Goal: Communication & Community: Answer question/provide support

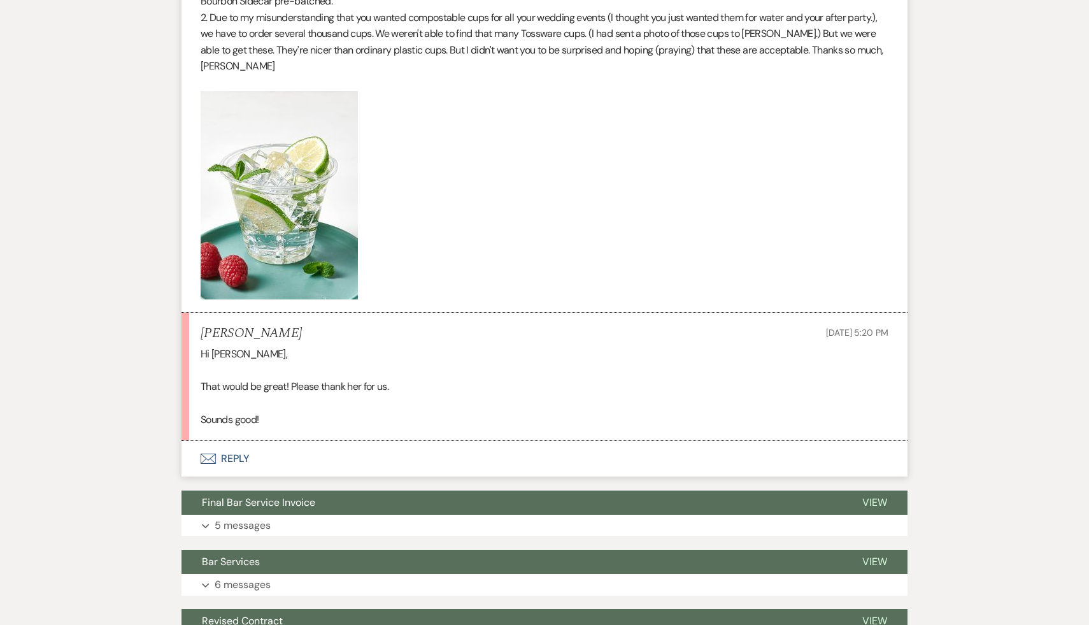
scroll to position [508, 0]
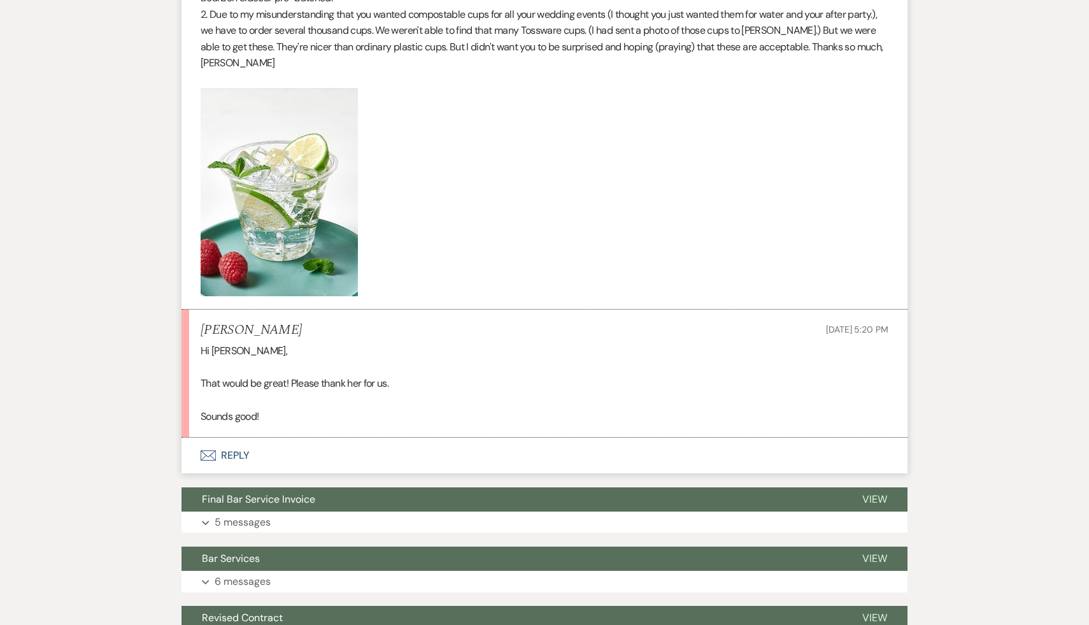
click at [240, 456] on button "Envelope Reply" at bounding box center [544, 455] width 726 height 36
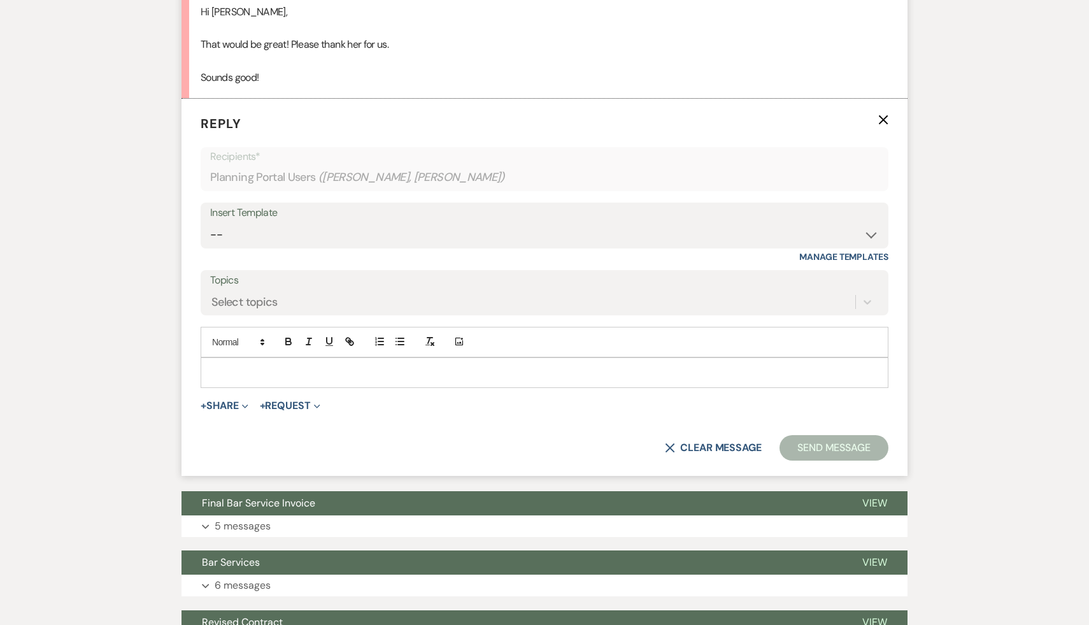
scroll to position [859, 0]
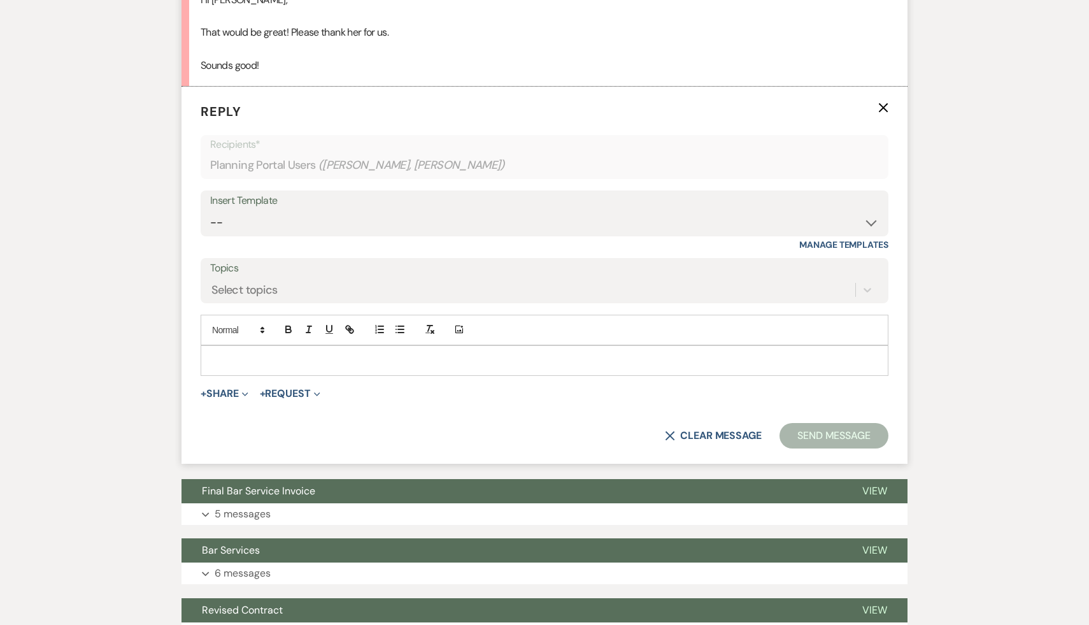
click at [302, 353] on p at bounding box center [544, 360] width 667 height 14
click at [833, 438] on button "Send Message" at bounding box center [833, 435] width 109 height 25
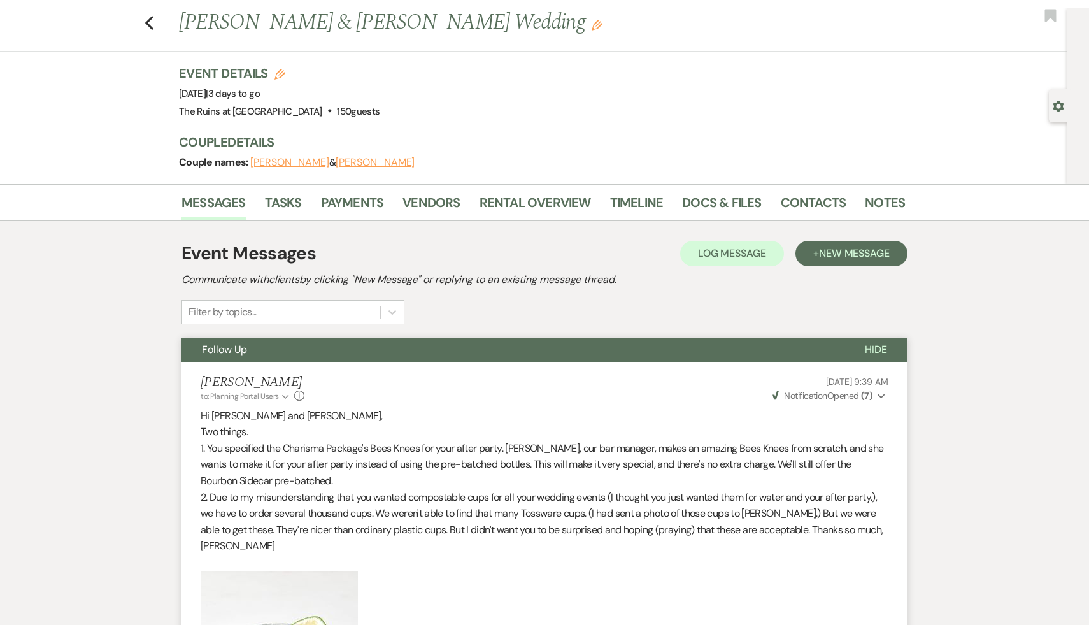
scroll to position [0, 0]
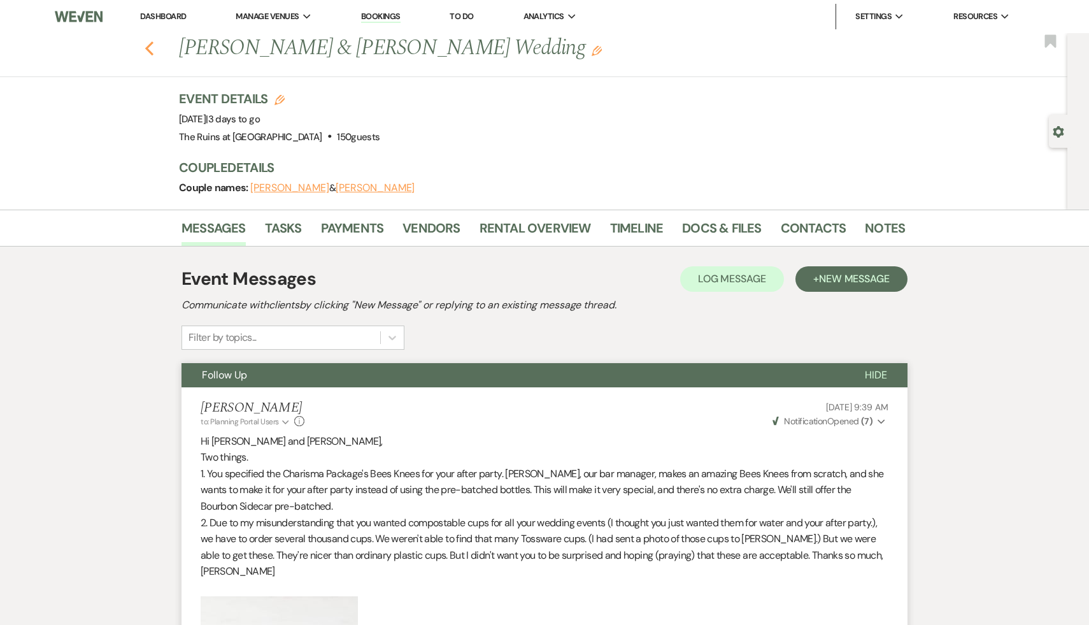
click at [146, 43] on icon "Previous" at bounding box center [150, 48] width 10 height 15
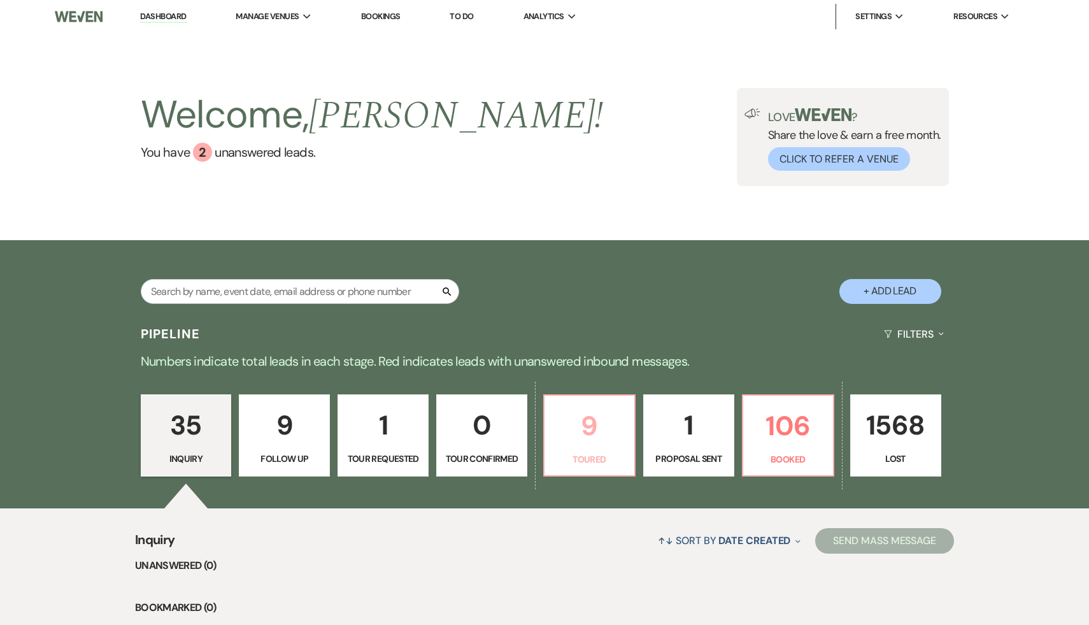
click at [593, 423] on p "9" at bounding box center [589, 425] width 74 height 43
select select "5"
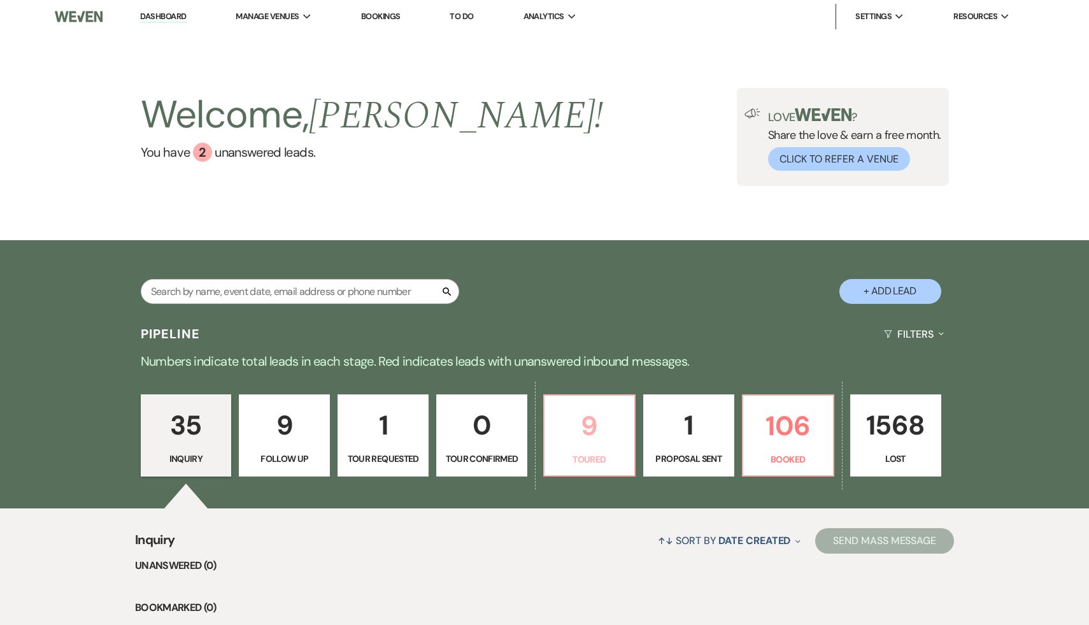
select select "5"
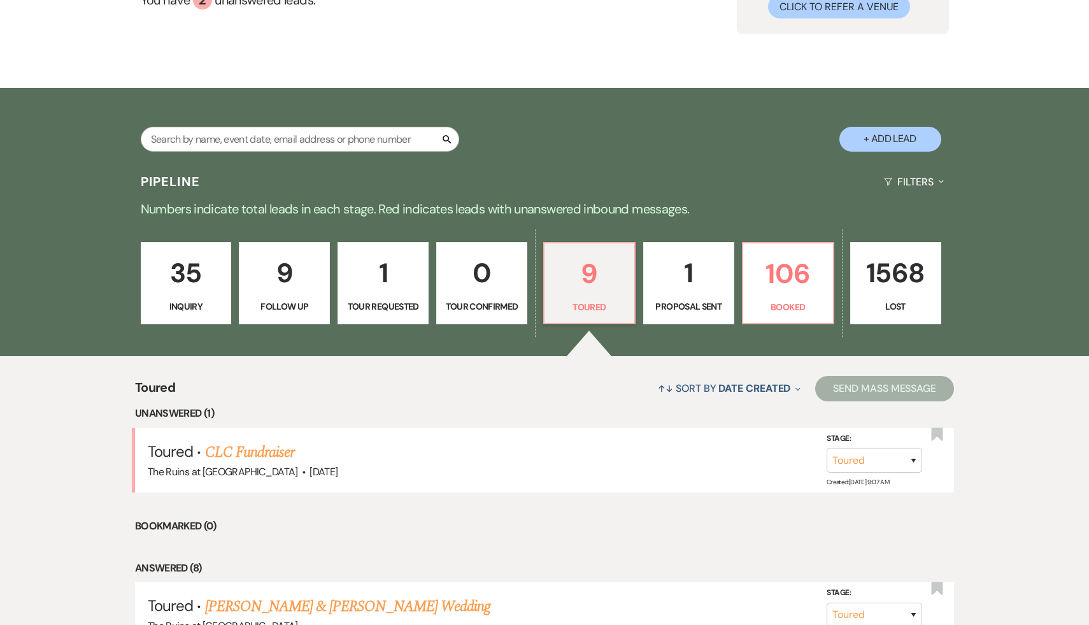
scroll to position [153, 0]
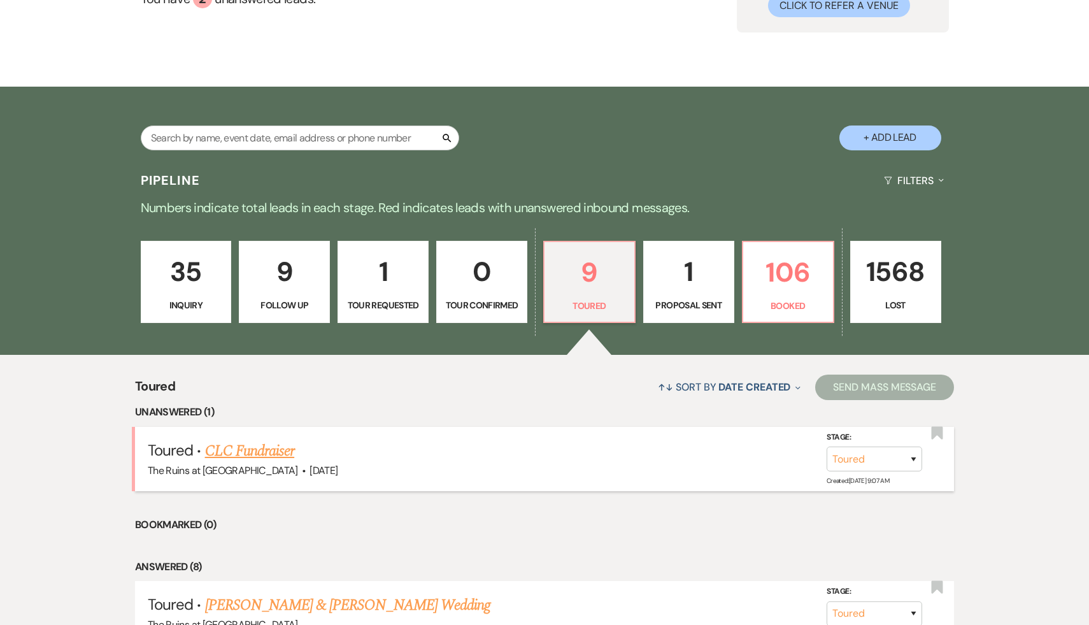
click at [248, 451] on link "CLC Fundraiser" at bounding box center [250, 450] width 90 height 23
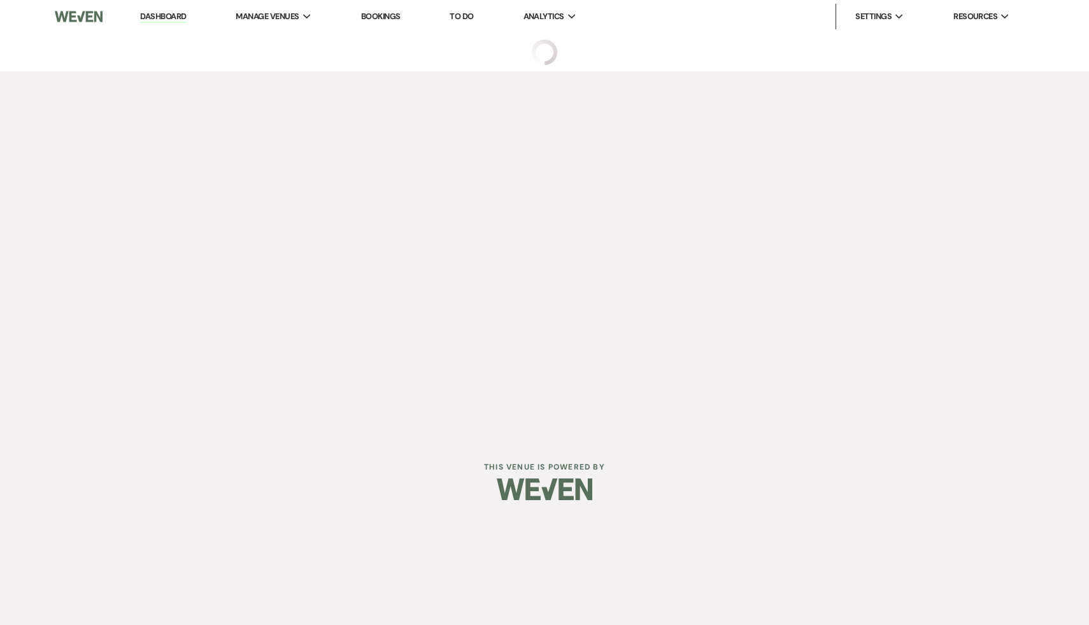
select select "5"
select select "20"
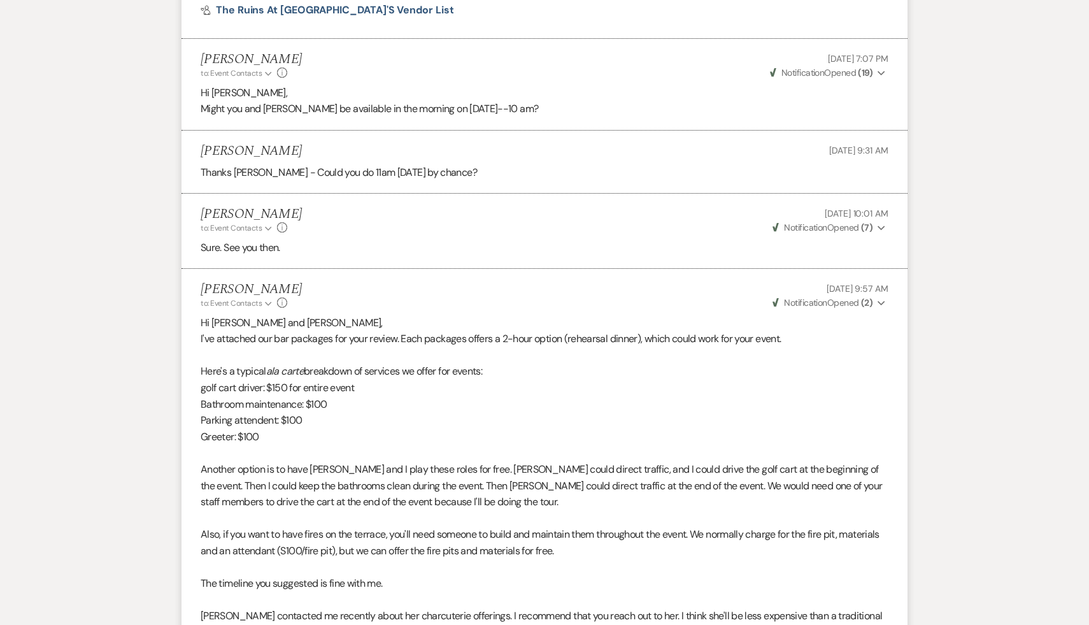
scroll to position [969, 0]
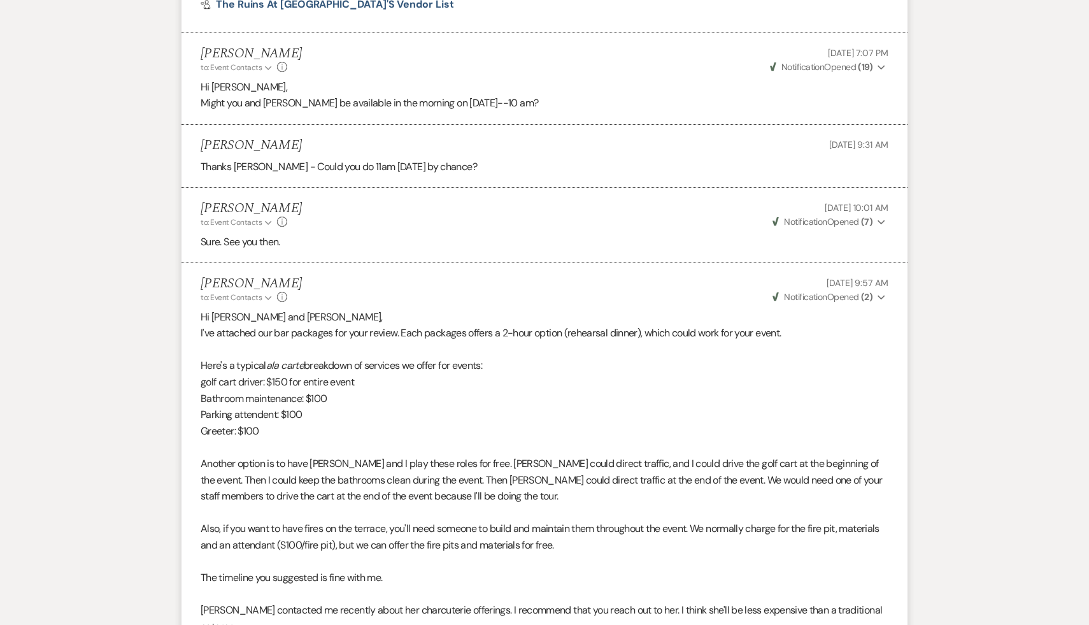
click at [472, 430] on p "Greeter: $100" at bounding box center [545, 431] width 688 height 17
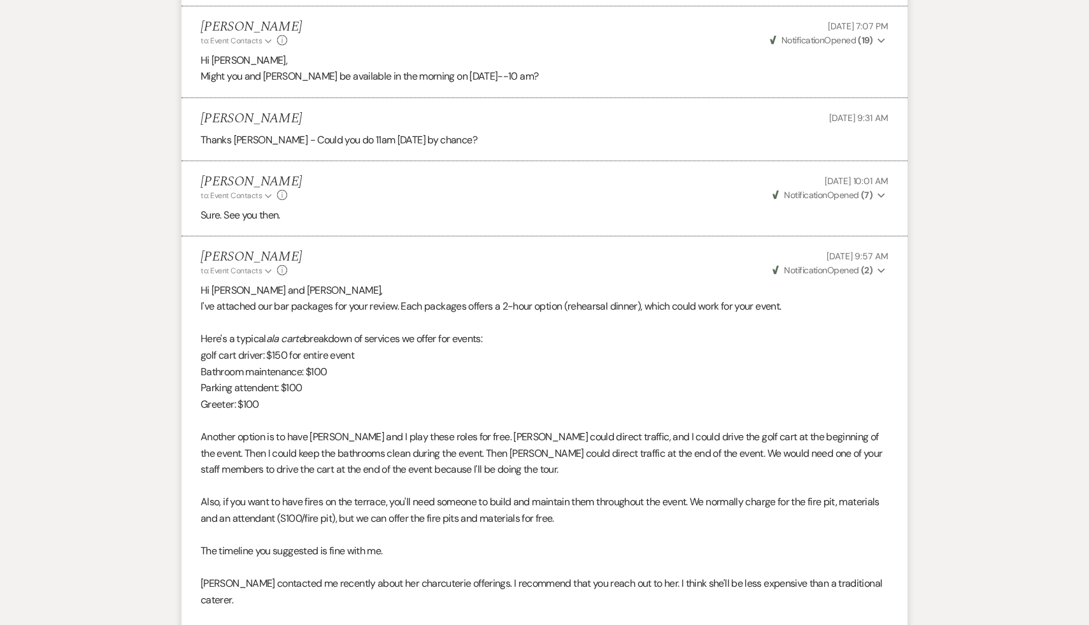
scroll to position [996, 0]
click at [479, 547] on p "The timeline you suggested is fine with me." at bounding box center [545, 550] width 688 height 17
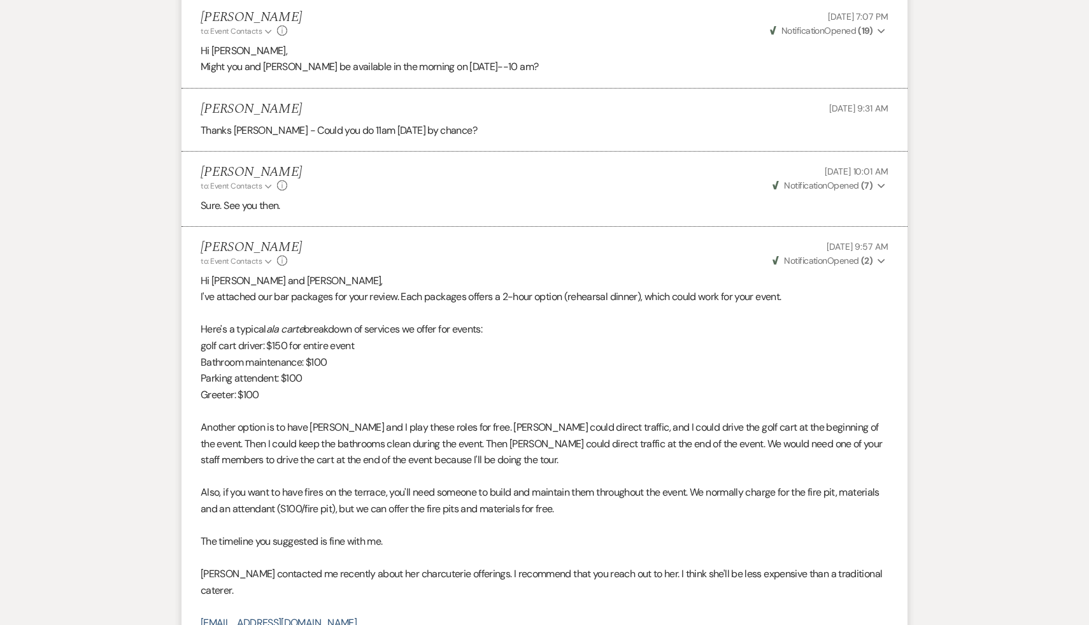
scroll to position [1012, 0]
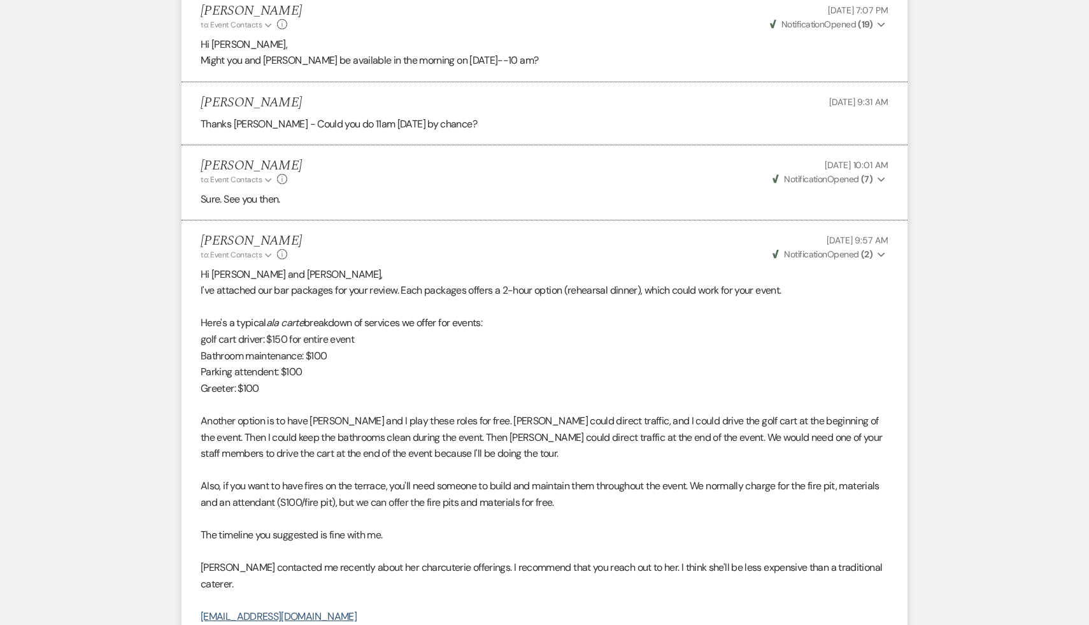
click at [497, 581] on p "Heather King contacted me recently about her charcuterie offerings. I recommend…" at bounding box center [545, 575] width 688 height 32
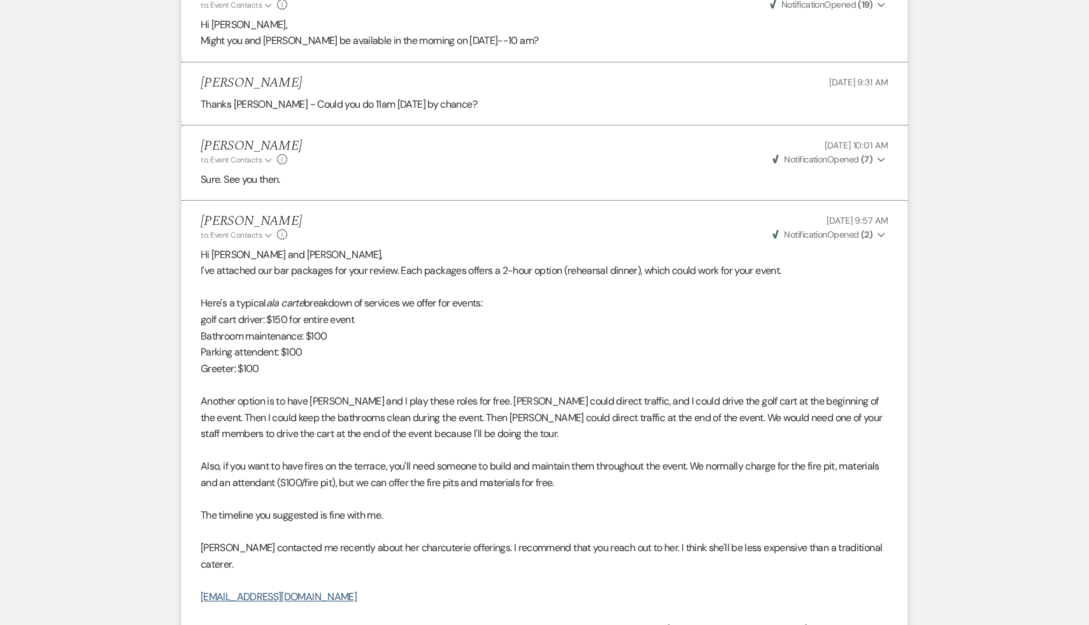
scroll to position [1033, 0]
click at [441, 573] on p at bounding box center [545, 578] width 688 height 17
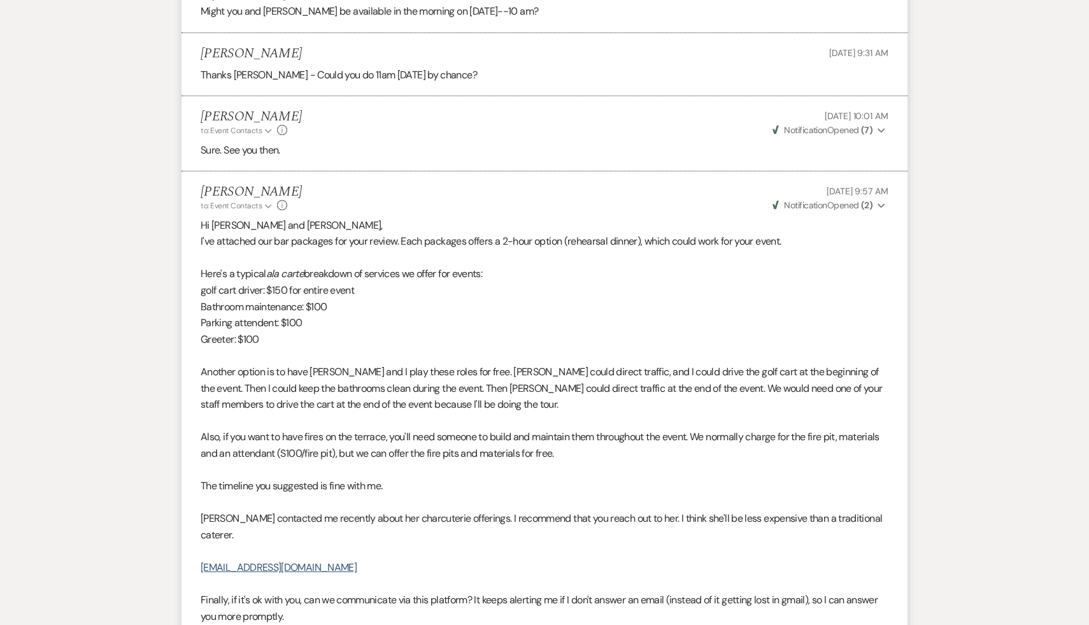
scroll to position [1069, 0]
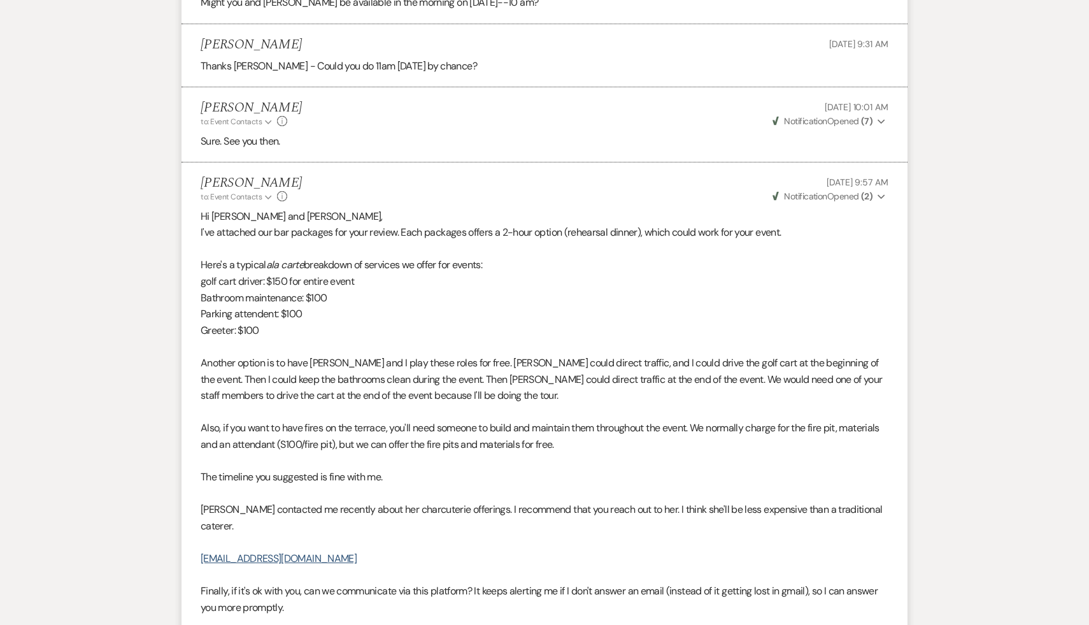
click at [393, 572] on p at bounding box center [545, 575] width 688 height 17
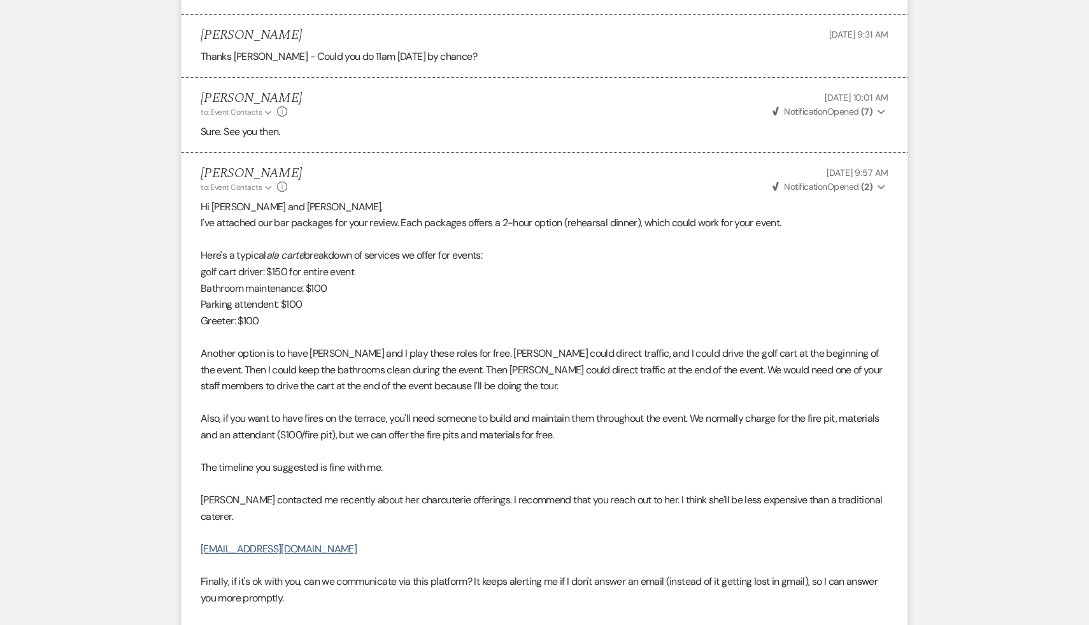
click at [430, 561] on p at bounding box center [545, 565] width 688 height 17
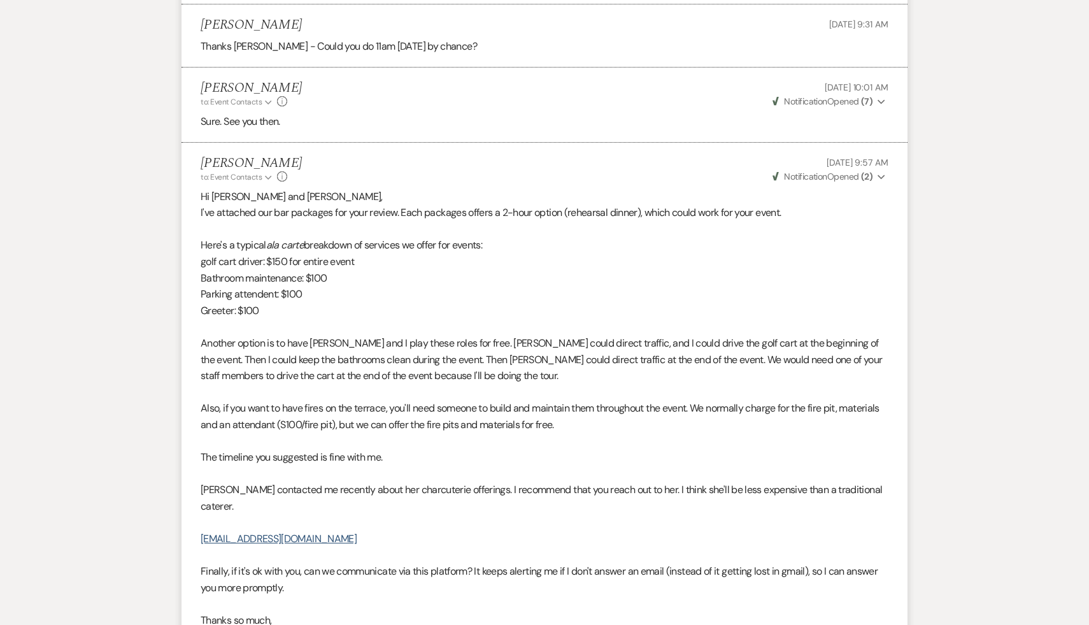
scroll to position [1090, 0]
click at [413, 551] on p at bounding box center [545, 554] width 688 height 17
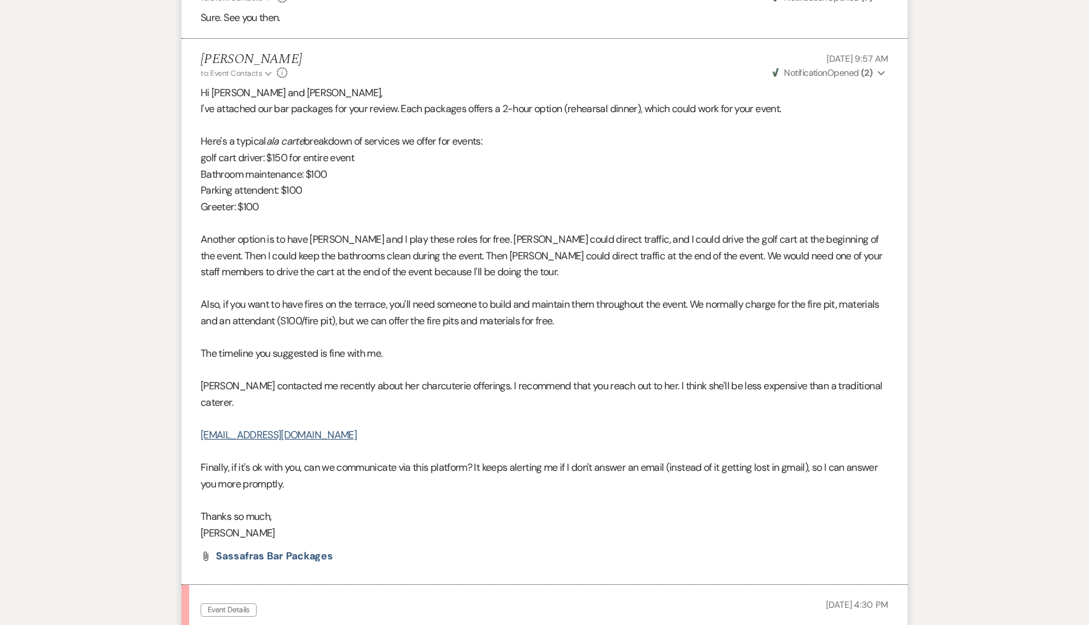
scroll to position [1199, 0]
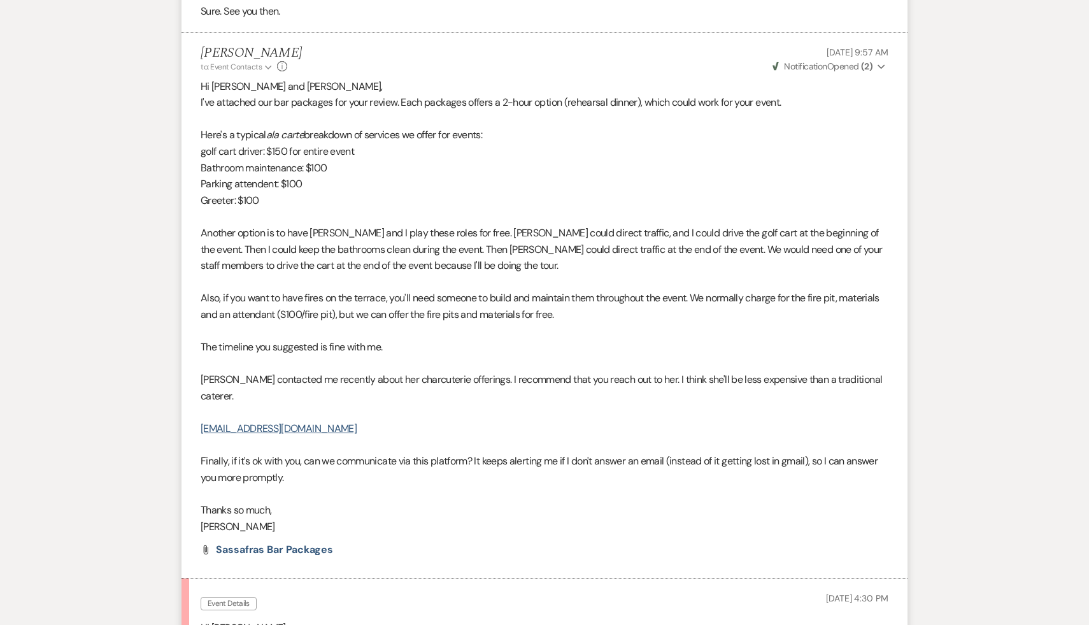
click at [368, 539] on li "Carol Reichert to: Event Contacts Expand Info Sep 16, 2025, 9:57 AM Weven Check…" at bounding box center [544, 305] width 726 height 546
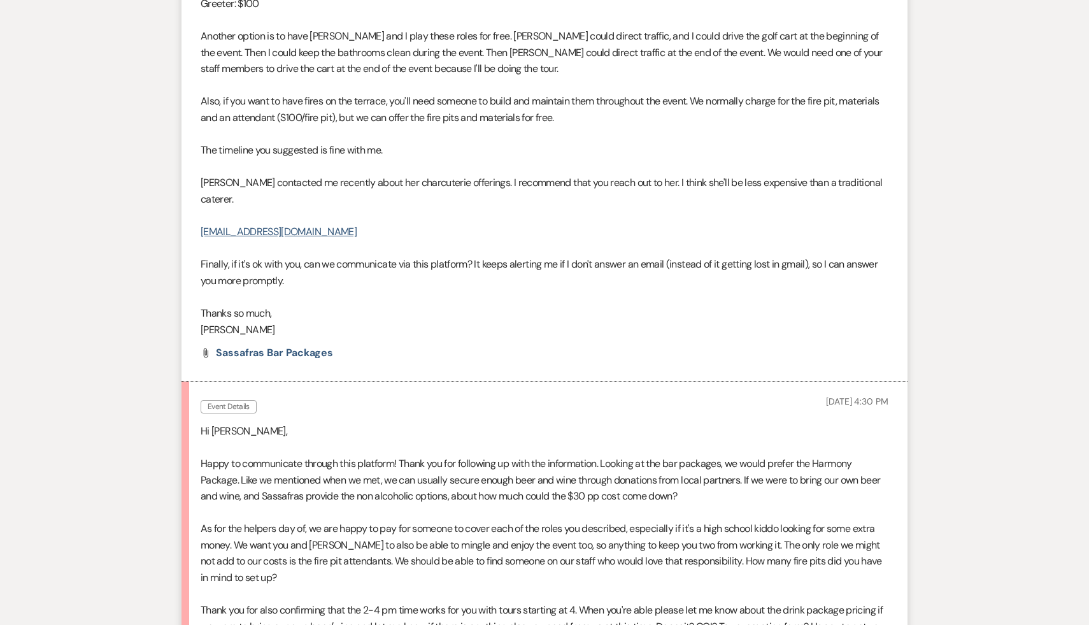
scroll to position [1397, 0]
click at [371, 584] on p at bounding box center [545, 592] width 688 height 17
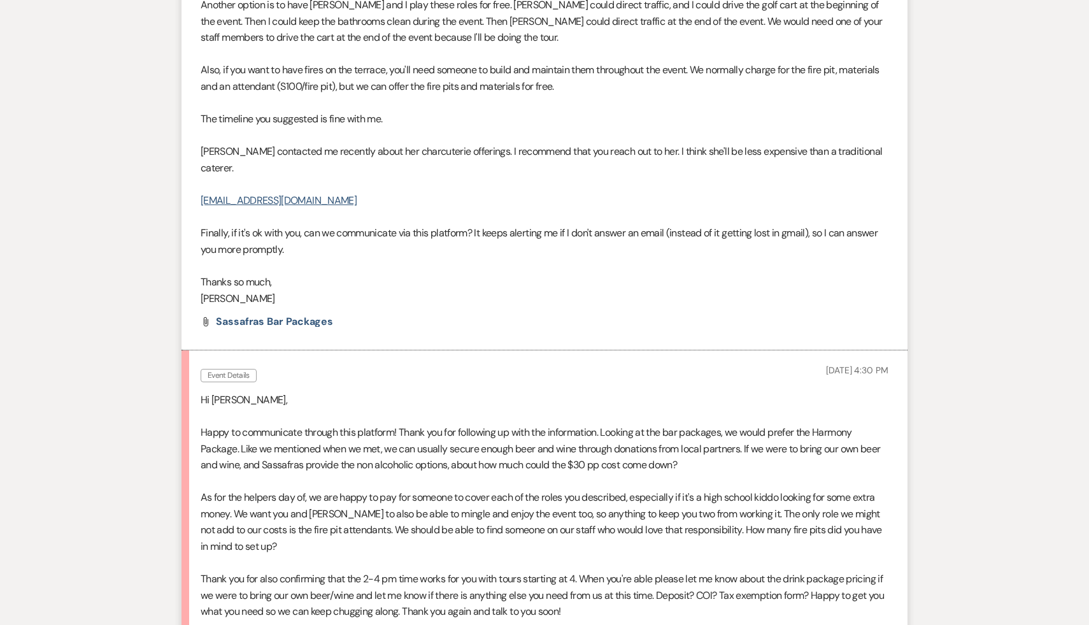
scroll to position [1439, 0]
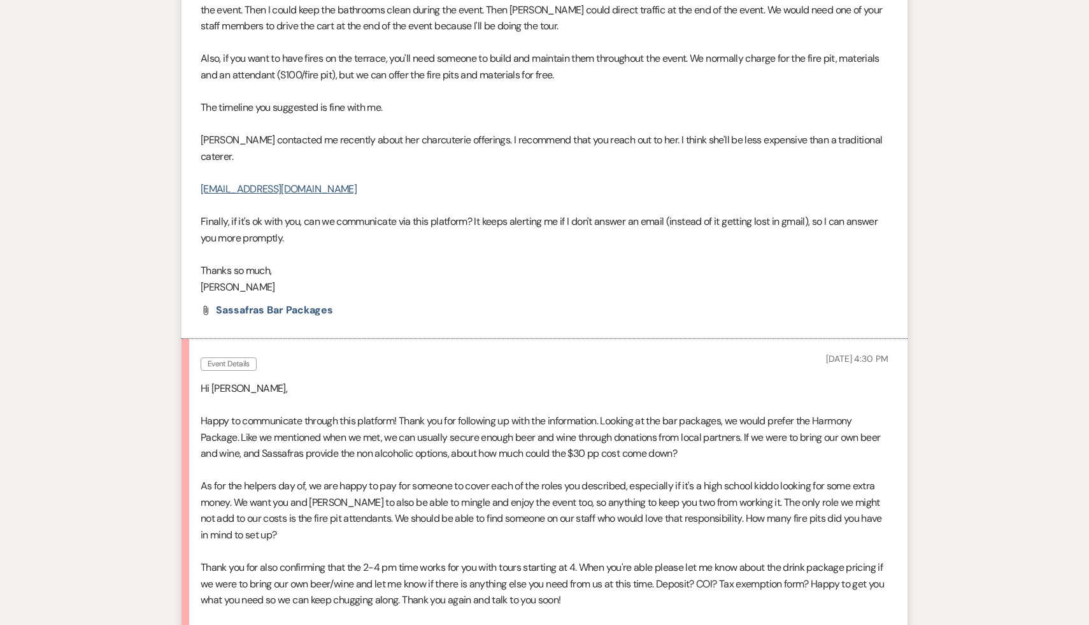
click at [417, 589] on p "Thank you for also confirming that the 2-4 pm time works for you with tours sta…" at bounding box center [545, 583] width 688 height 49
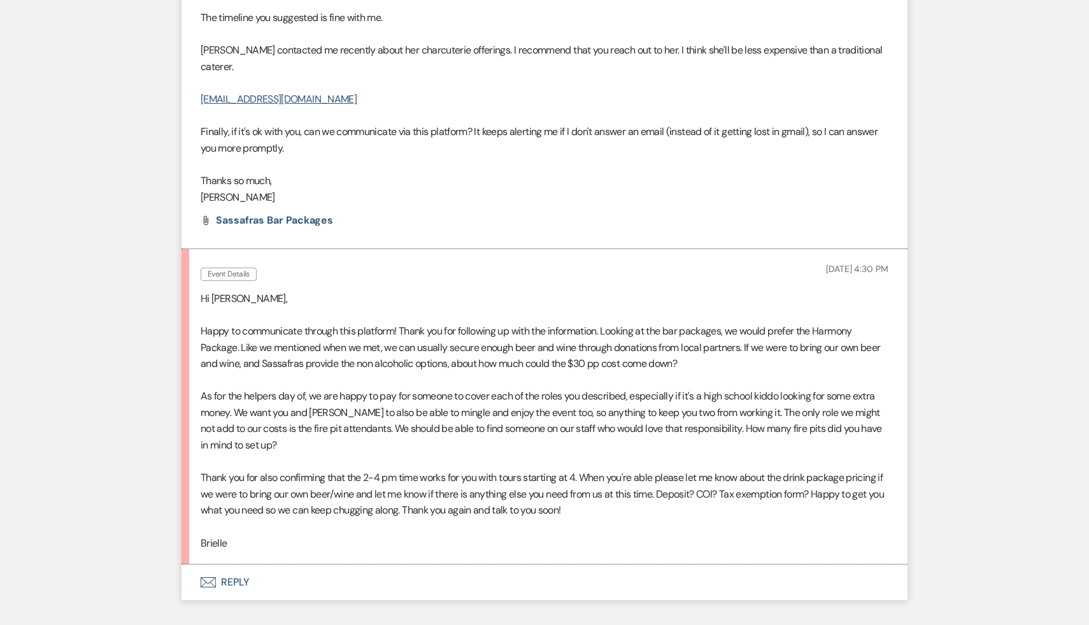
scroll to position [1529, 0]
click at [486, 542] on p "Brielle" at bounding box center [545, 542] width 688 height 17
click at [395, 550] on li "Event Details Sep 16, 2025, 4:30 PM Hi Carol, Happy to communicate through this…" at bounding box center [544, 405] width 726 height 315
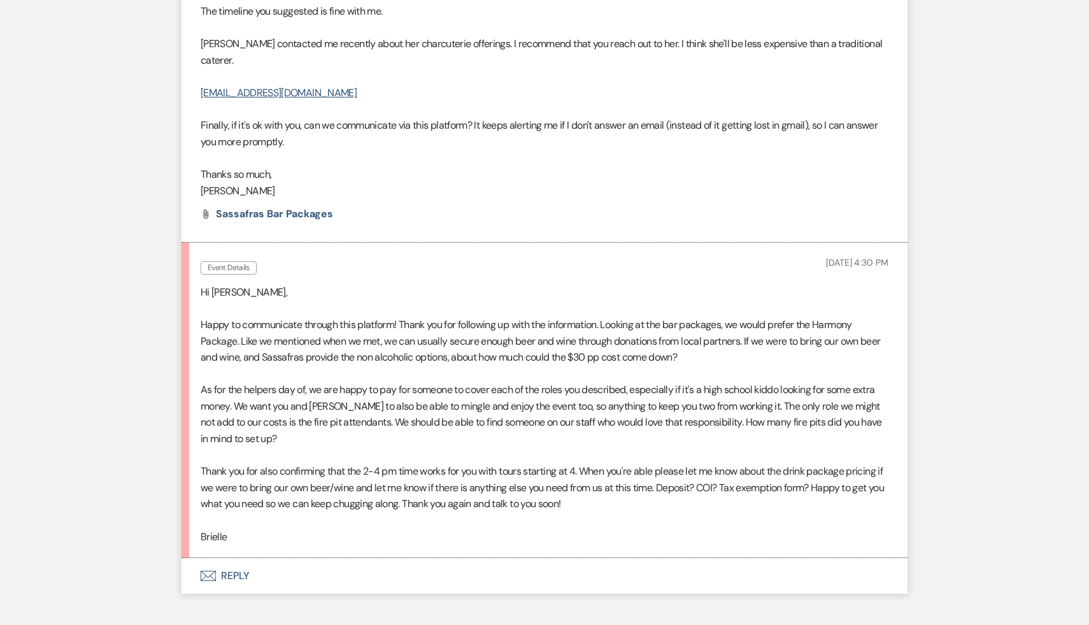
scroll to position [1535, 0]
click at [335, 522] on p at bounding box center [545, 519] width 688 height 17
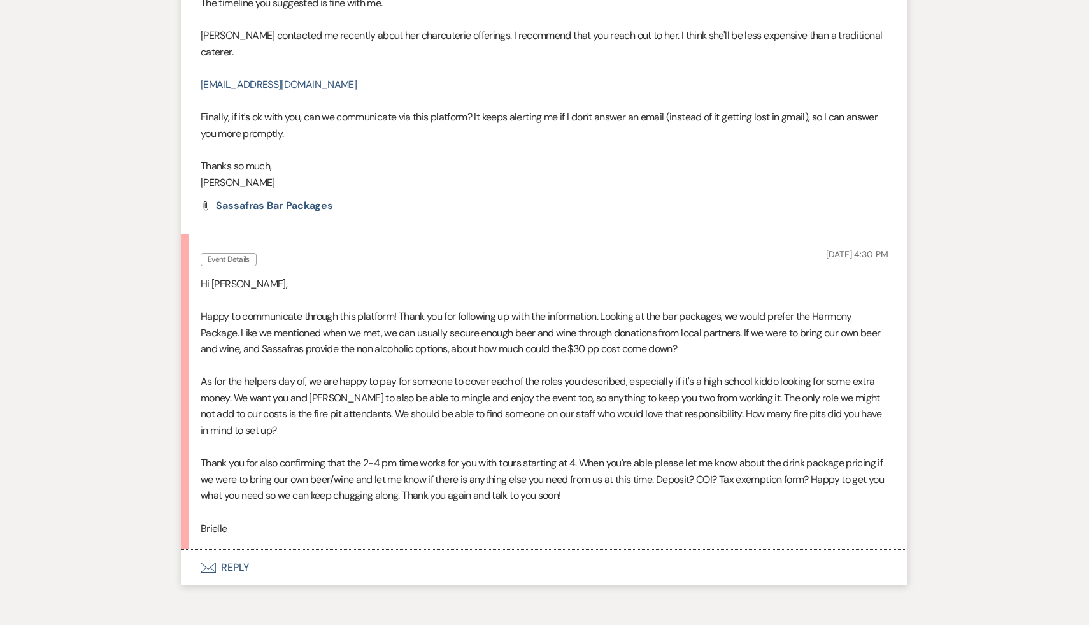
scroll to position [1545, 0]
click at [508, 489] on p "Thank you for also confirming that the 2-4 pm time works for you with tours sta…" at bounding box center [545, 477] width 688 height 49
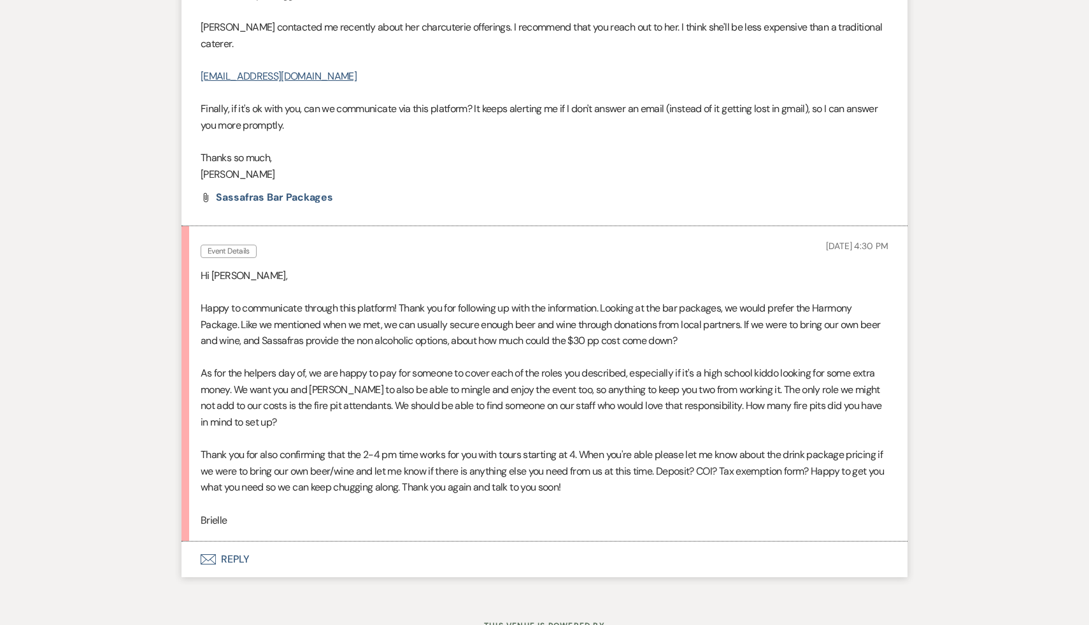
scroll to position [1552, 0]
click at [517, 490] on p "Thank you for also confirming that the 2-4 pm time works for you with tours sta…" at bounding box center [545, 470] width 688 height 49
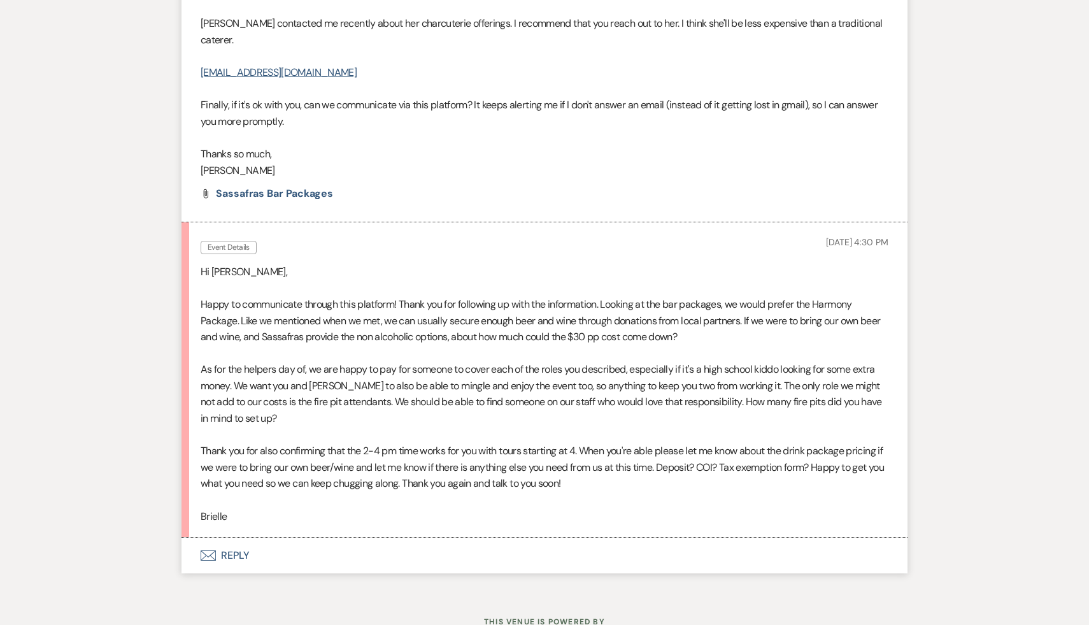
scroll to position [1567, 0]
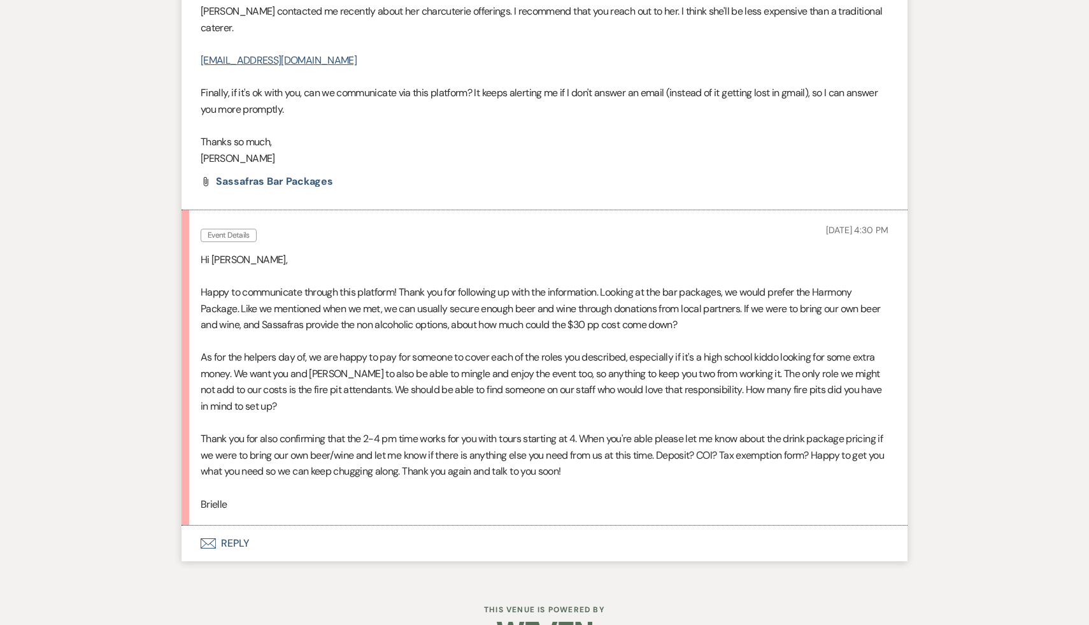
click at [373, 489] on p at bounding box center [545, 487] width 688 height 17
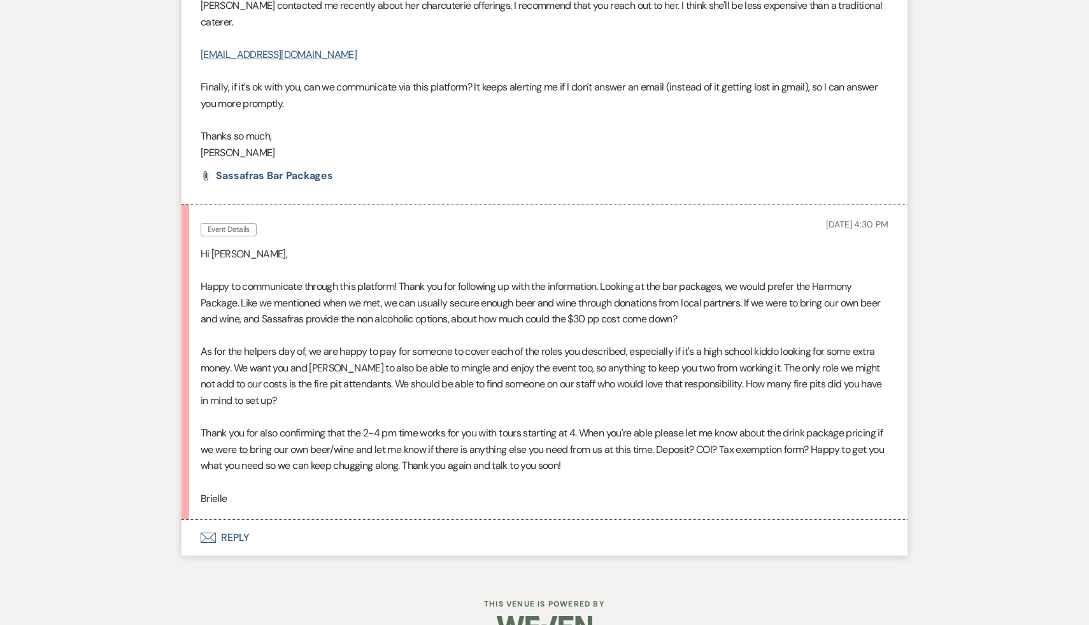
scroll to position [1574, 0]
click at [549, 483] on p at bounding box center [545, 480] width 688 height 17
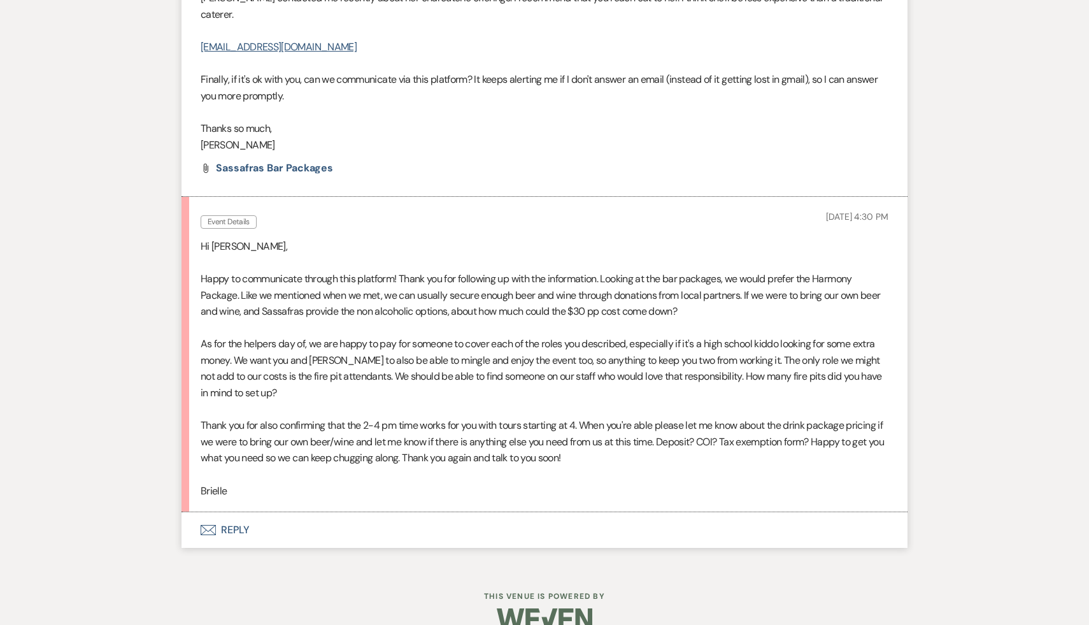
click at [419, 487] on p "Brielle" at bounding box center [545, 491] width 688 height 17
click at [519, 460] on p "Thank you for also confirming that the 2-4 pm time works for you with tours sta…" at bounding box center [545, 441] width 688 height 49
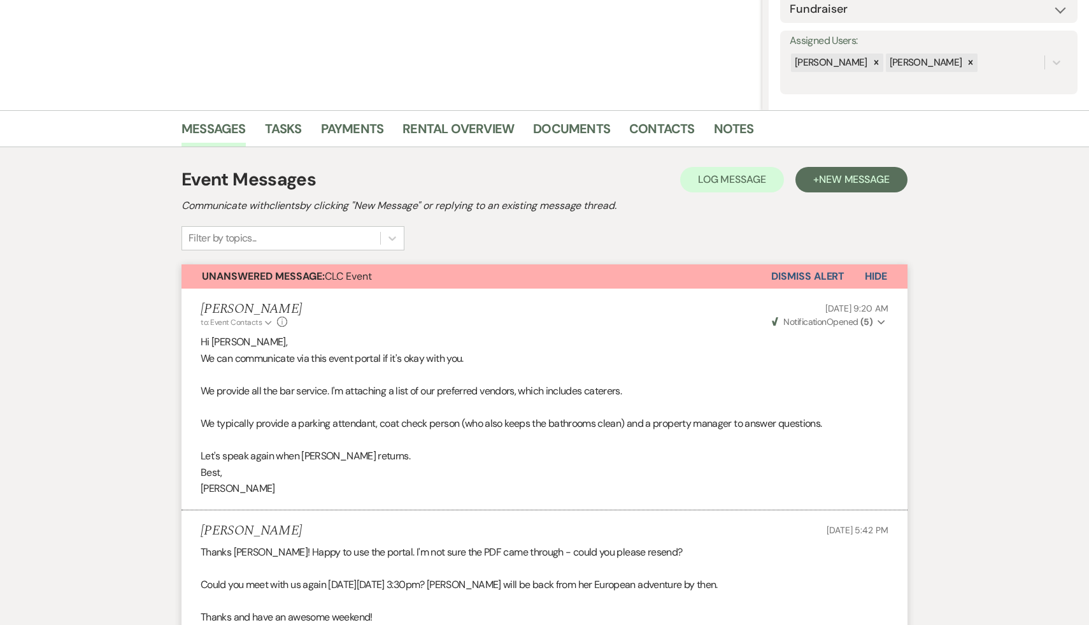
scroll to position [199, 0]
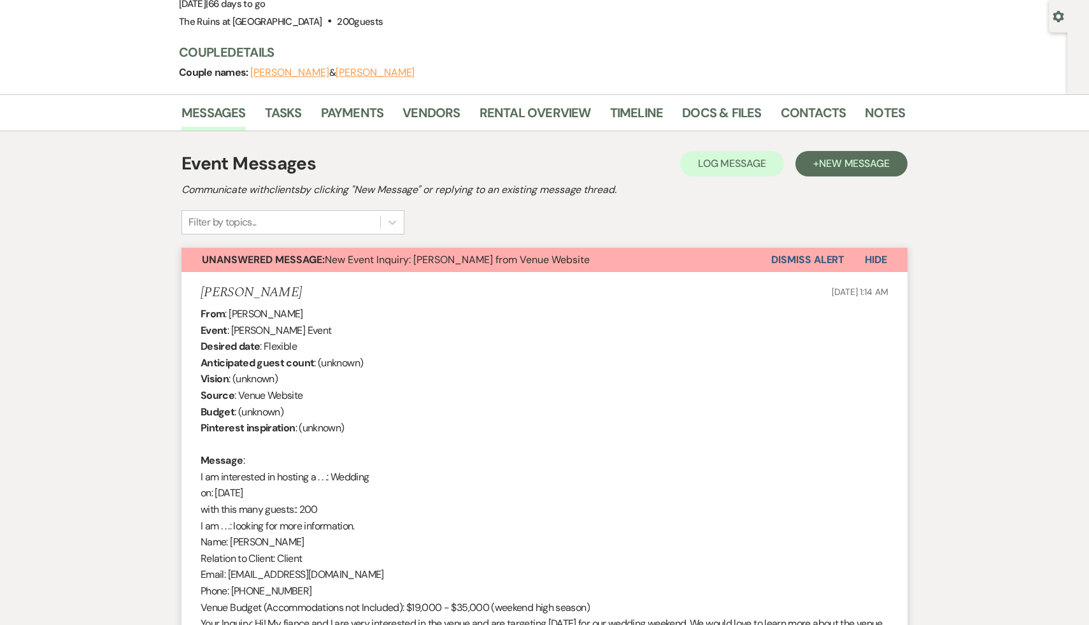
scroll to position [109, 0]
